Goal: Obtain resource: Download file/media

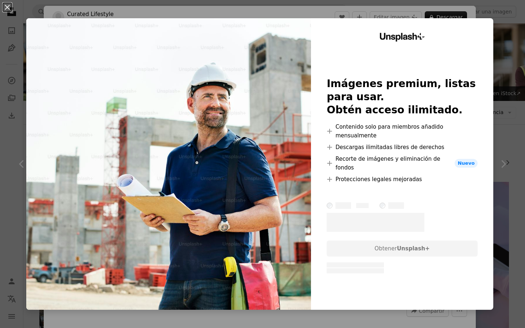
scroll to position [861, 0]
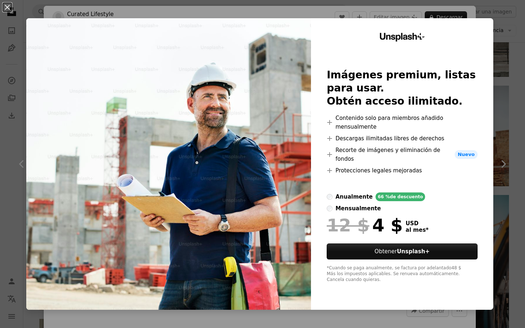
click at [510, 31] on div "An X shape Unsplash+ Imágenes premium, listas para usar. Obtén acceso ilimitado…" at bounding box center [262, 164] width 525 height 328
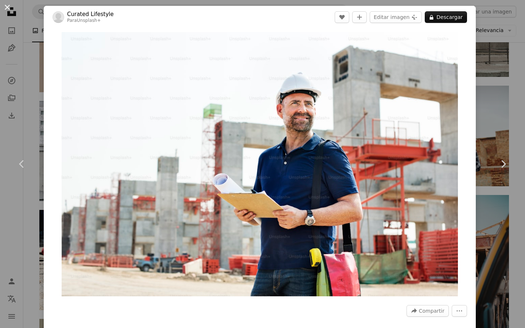
click at [8, 8] on button "An X shape" at bounding box center [7, 7] width 9 height 9
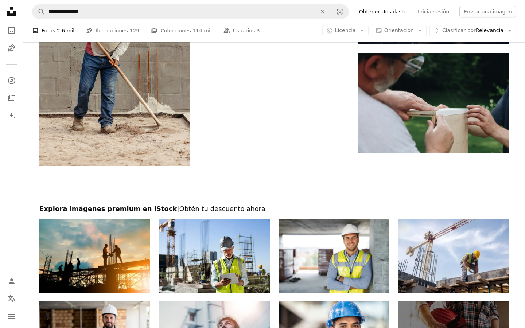
scroll to position [2143, 0]
